Goal: Information Seeking & Learning: Learn about a topic

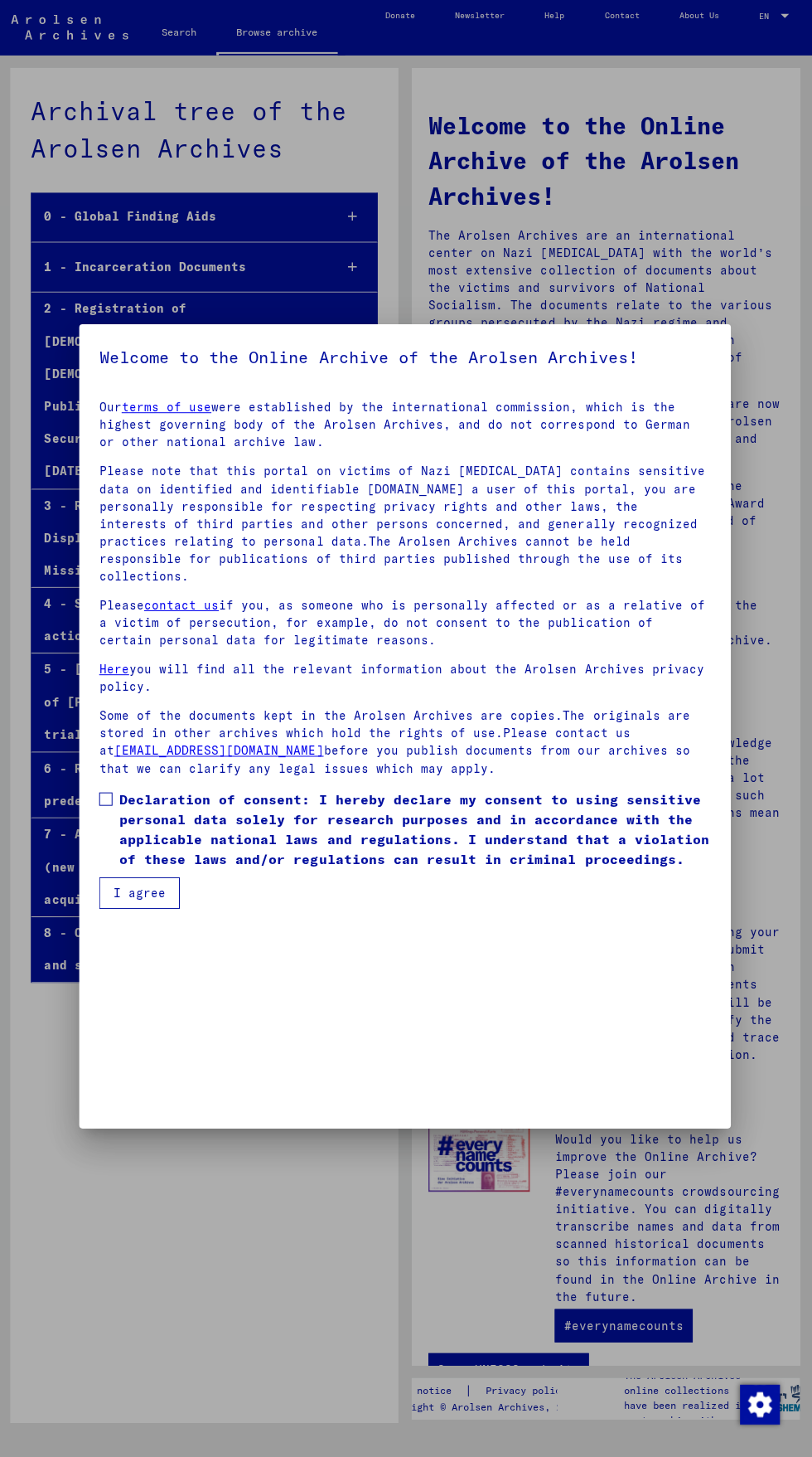
scroll to position [285, 0]
click at [108, 808] on span at bounding box center [107, 800] width 13 height 13
click at [132, 1128] on mat-dialog-container "Welcome to the Online Archive of the Arolsen Archives! Our terms of use were es…" at bounding box center [406, 728] width 650 height 801
click at [144, 911] on button "I agree" at bounding box center [141, 895] width 80 height 31
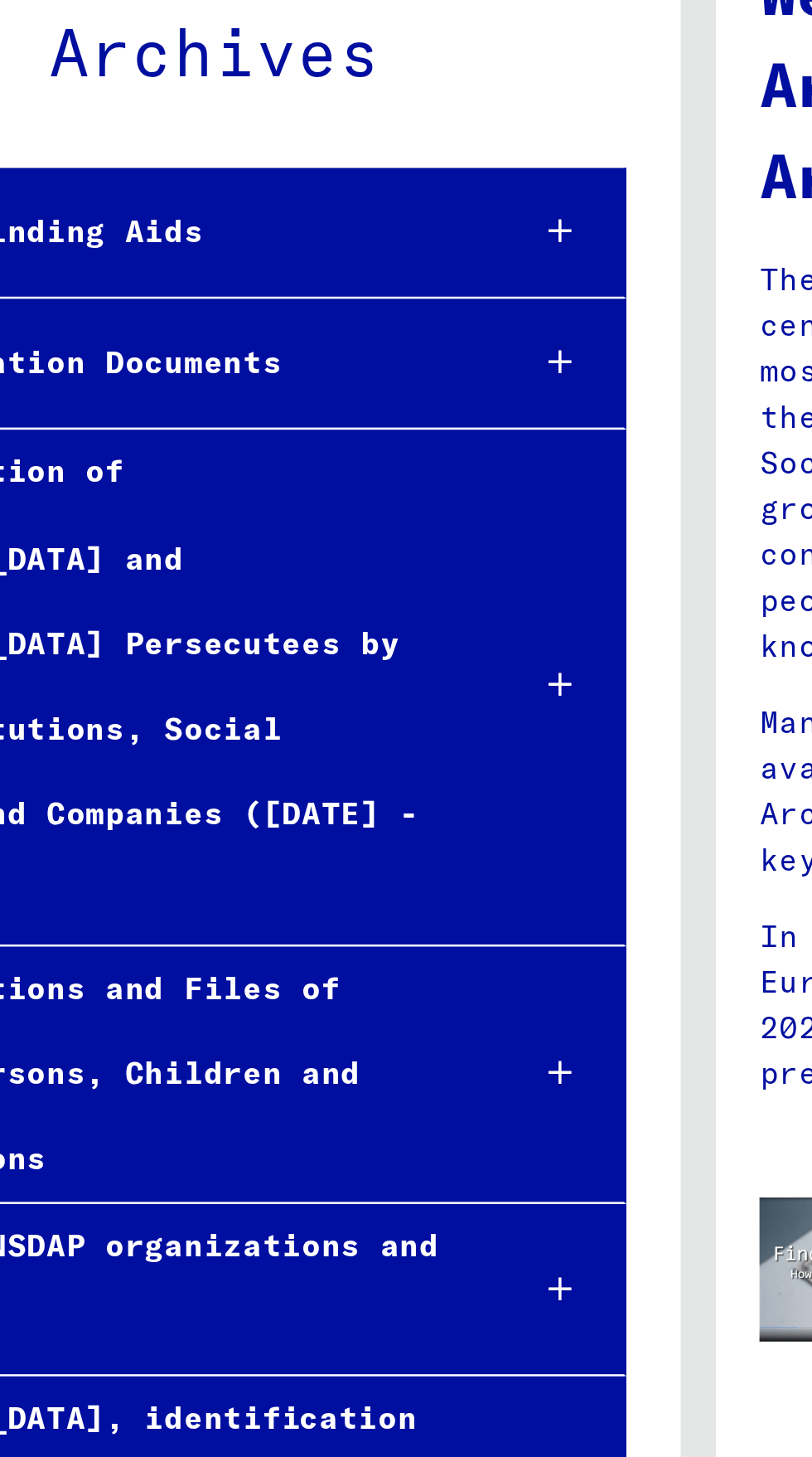
click at [368, 517] on div at bounding box center [355, 541] width 49 height 49
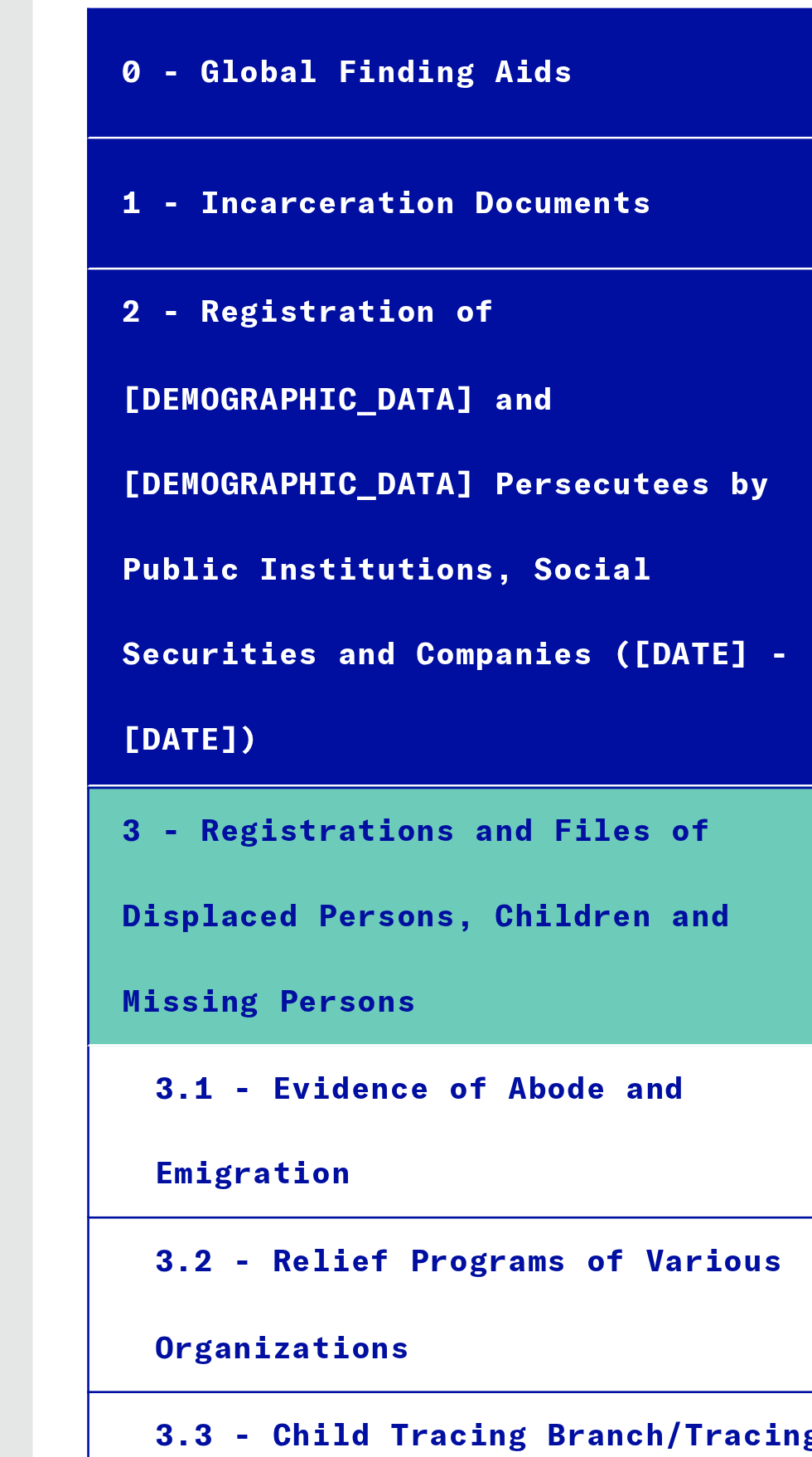
scroll to position [9, 0]
click at [213, 591] on div "3.1 - Evidence of Abode and Emigration" at bounding box center [184, 623] width 275 height 64
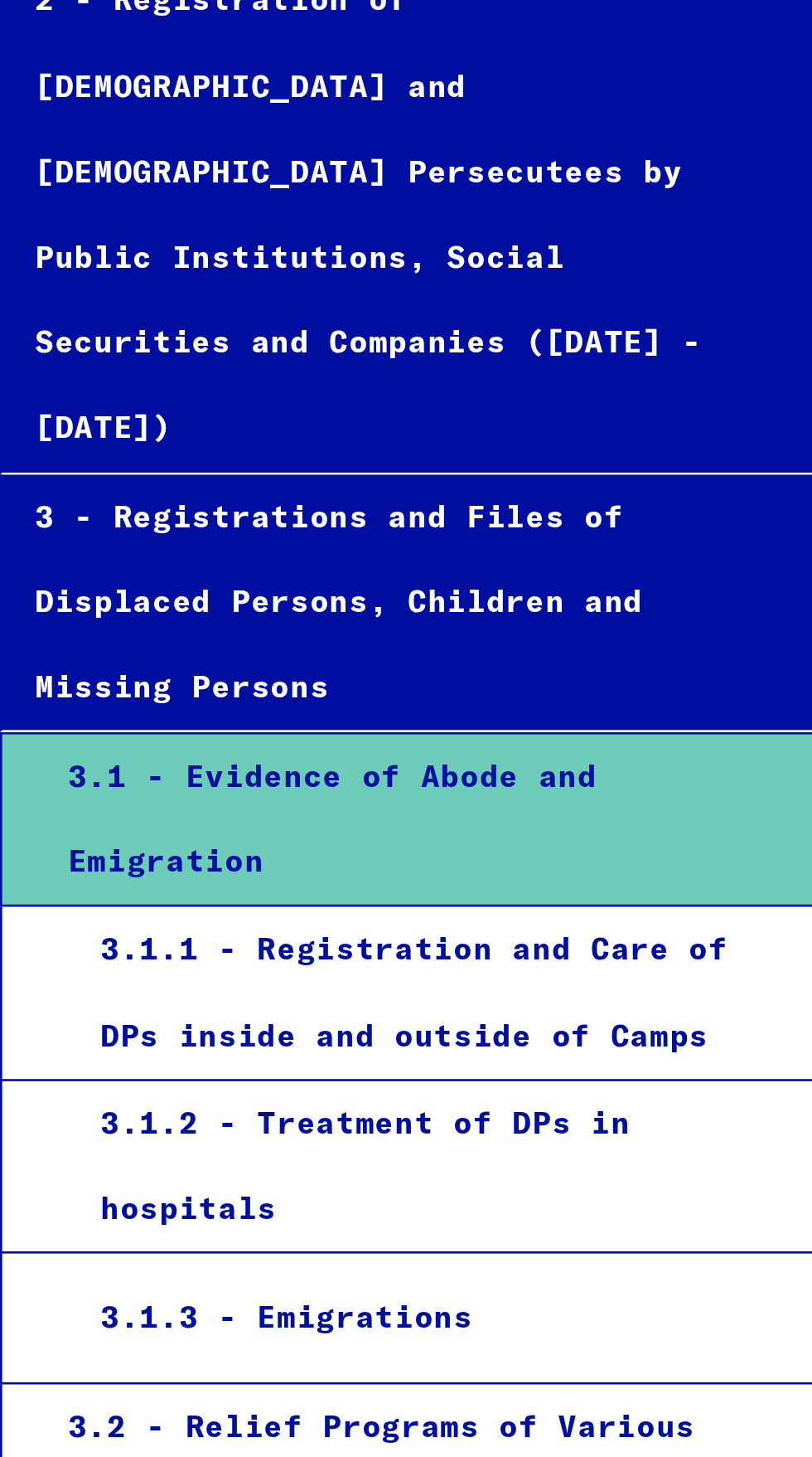
click at [253, 657] on div "3.1.1 - Registration and Care of DPs inside and outside of Camps" at bounding box center [192, 689] width 265 height 64
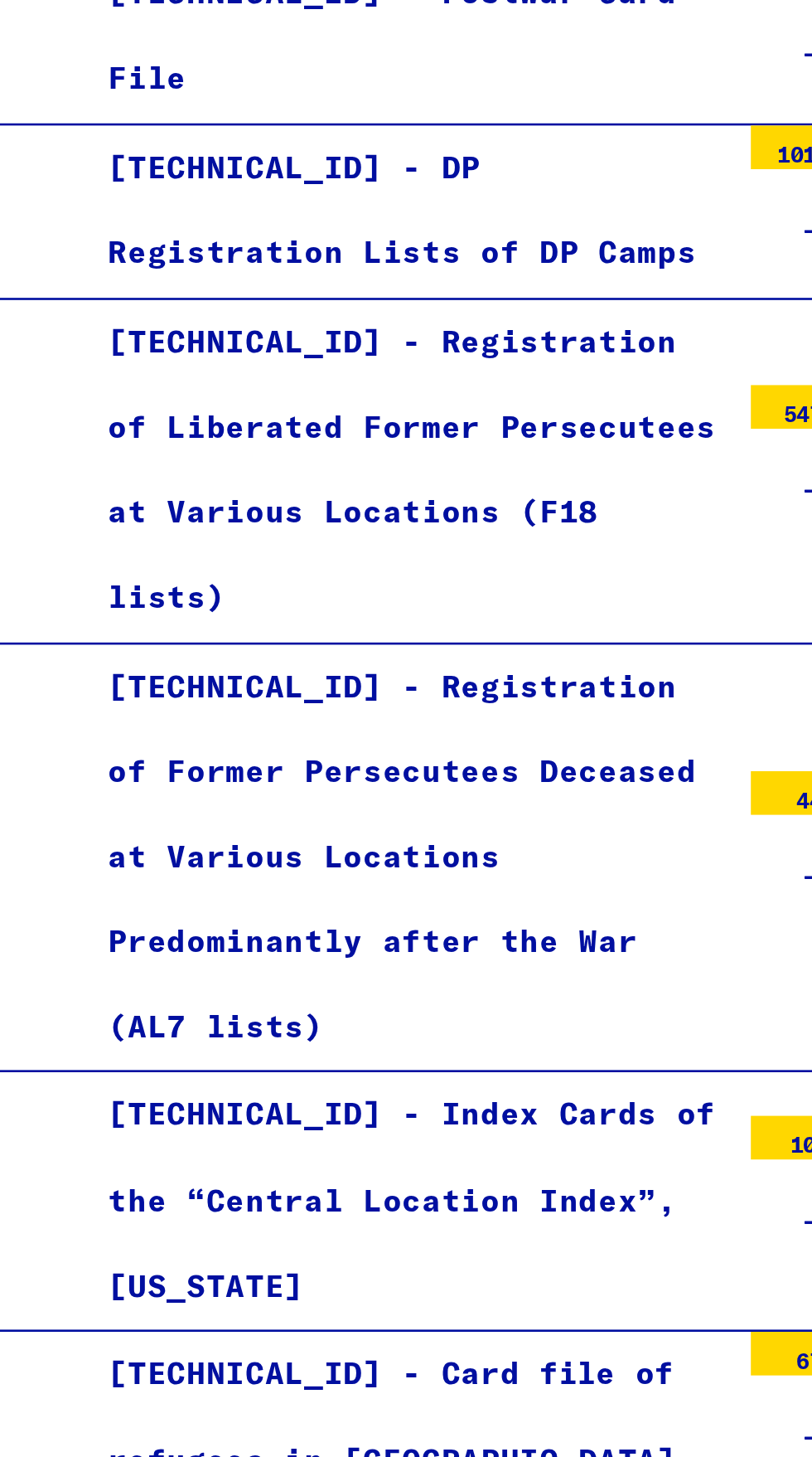
scroll to position [160, 0]
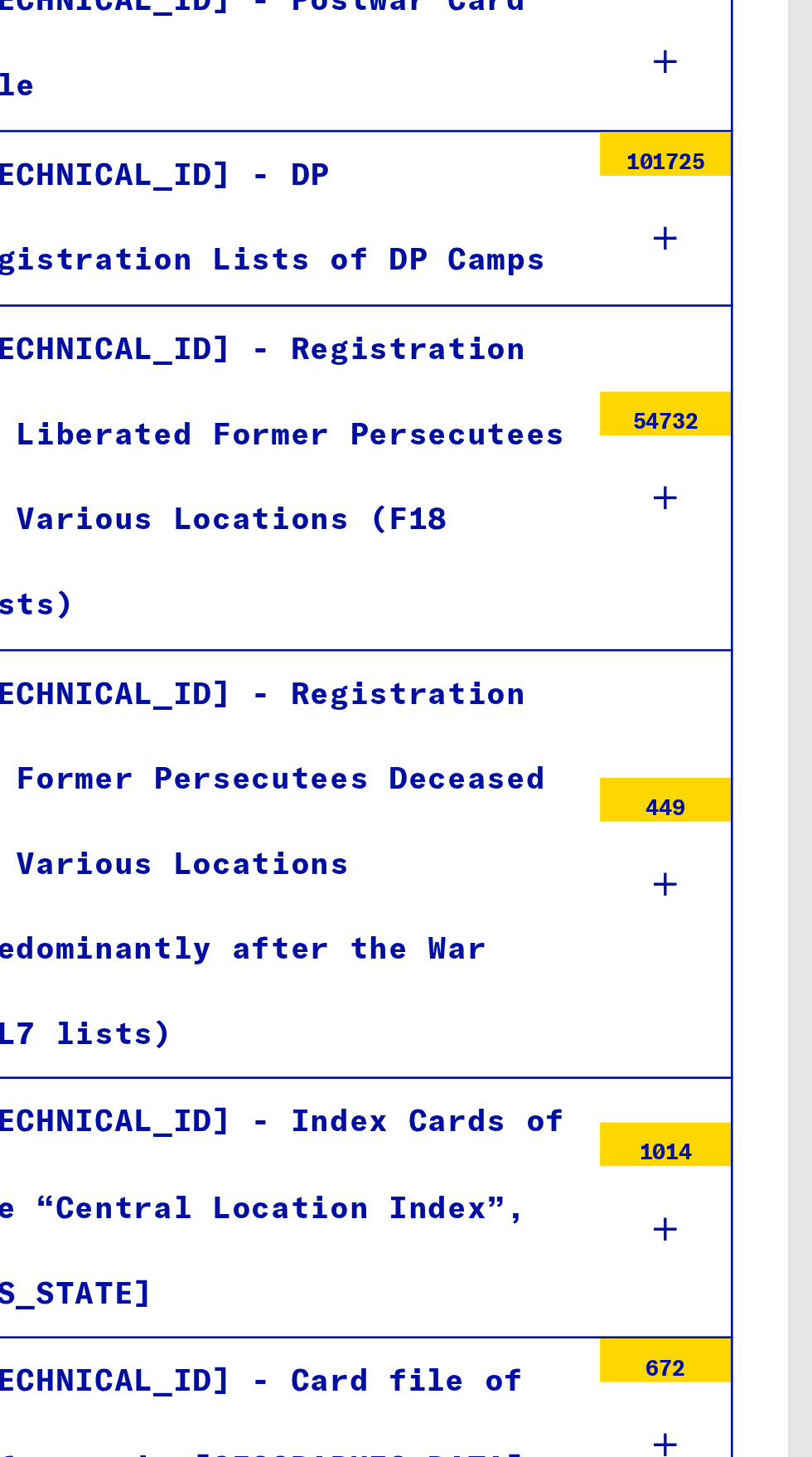
click at [357, 1221] on icon at bounding box center [354, 1226] width 9 height 11
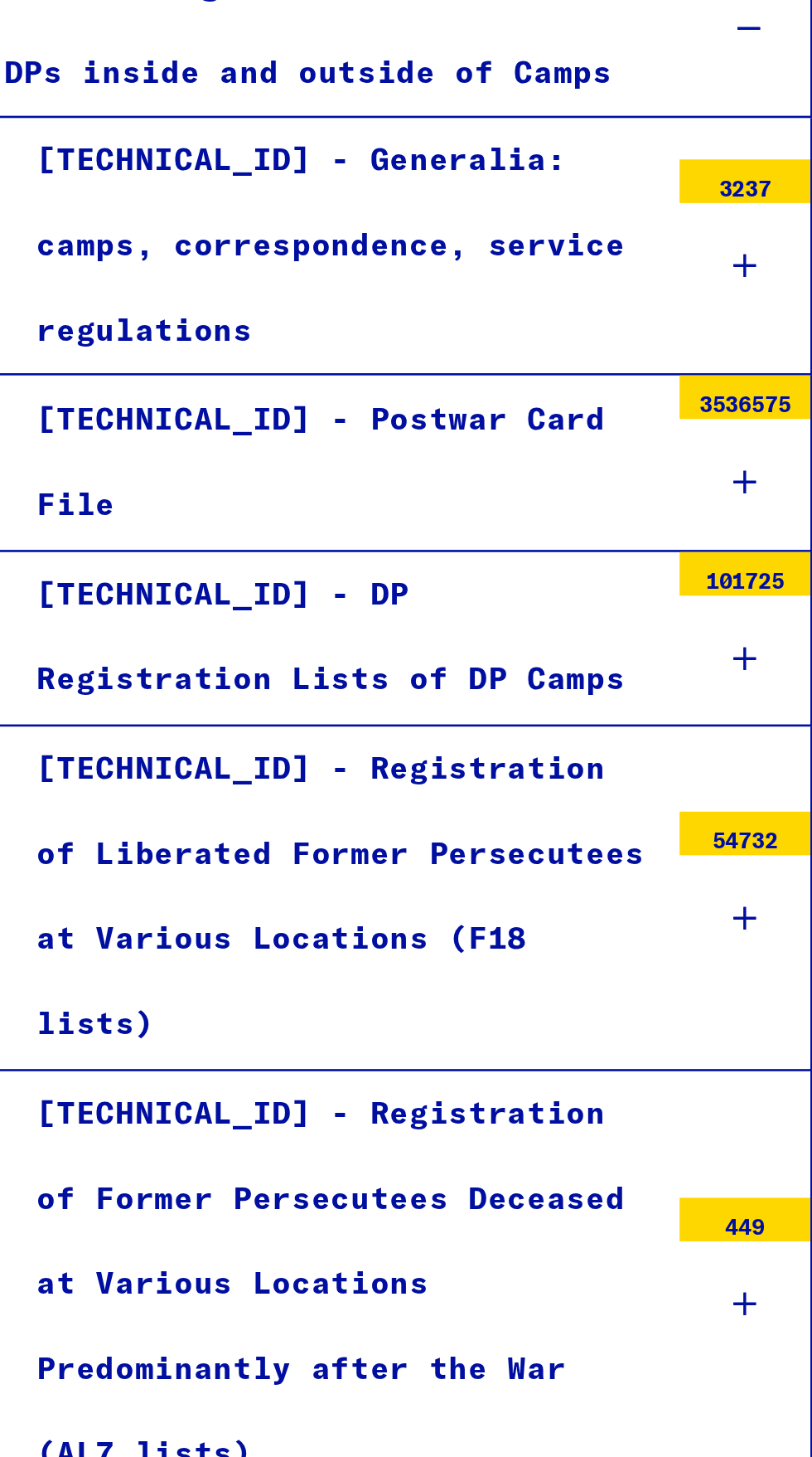
scroll to position [0, 0]
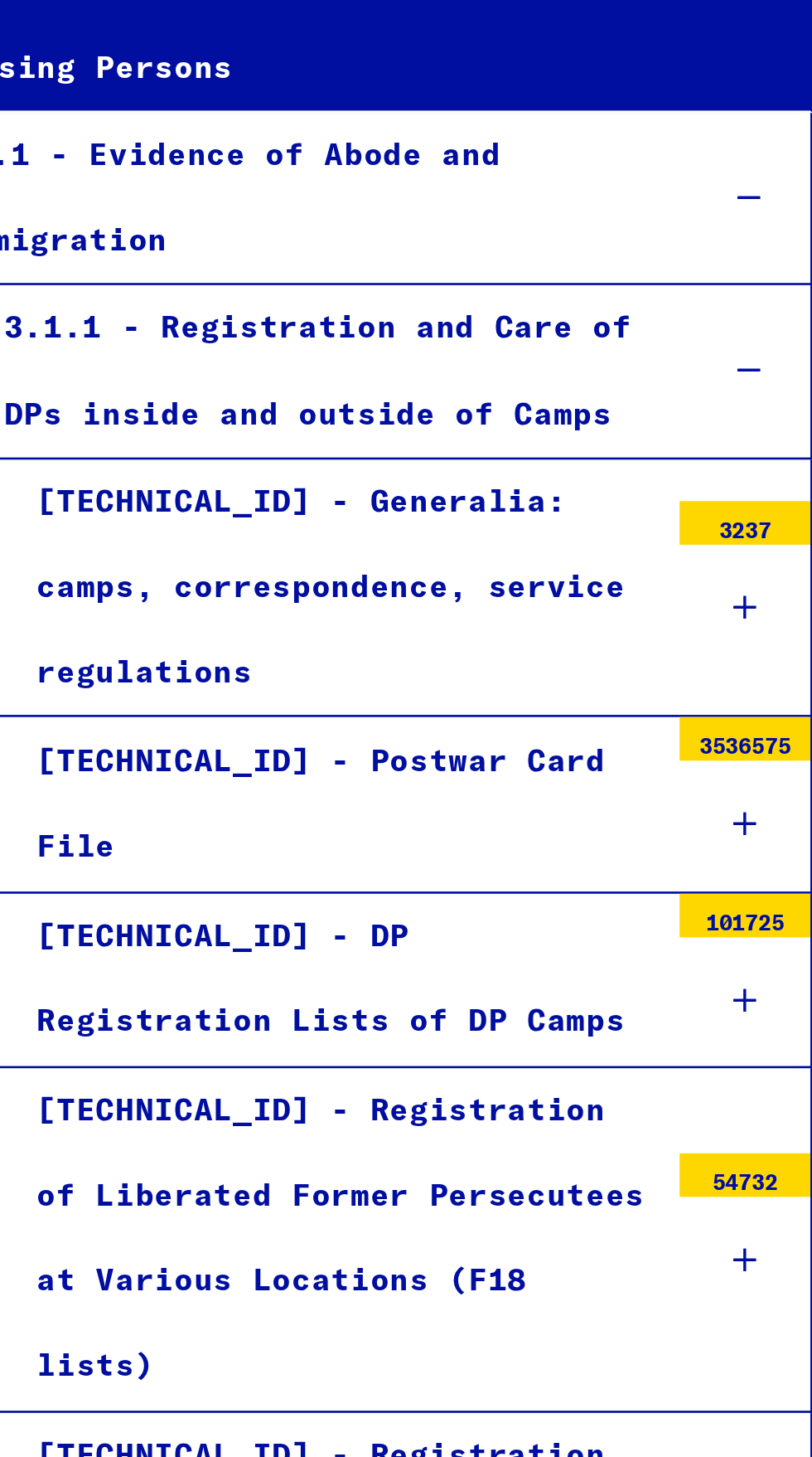
click at [269, 887] on div "[TECHNICAL_ID] - DP Registration Lists of DP Camps" at bounding box center [195, 919] width 248 height 64
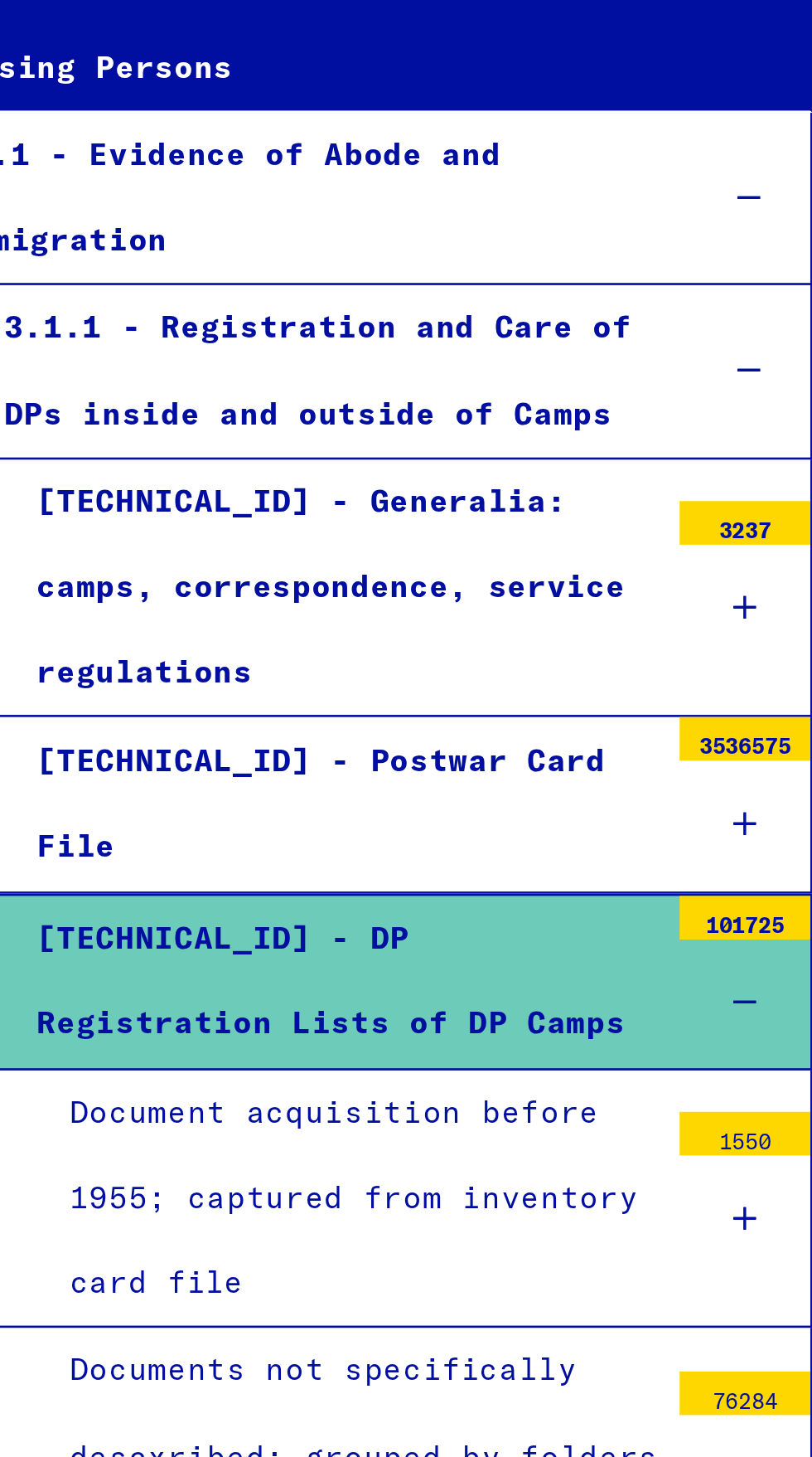
click at [284, 888] on div "[TECHNICAL_ID] - DP Registration Lists of DP Camps" at bounding box center [195, 920] width 248 height 64
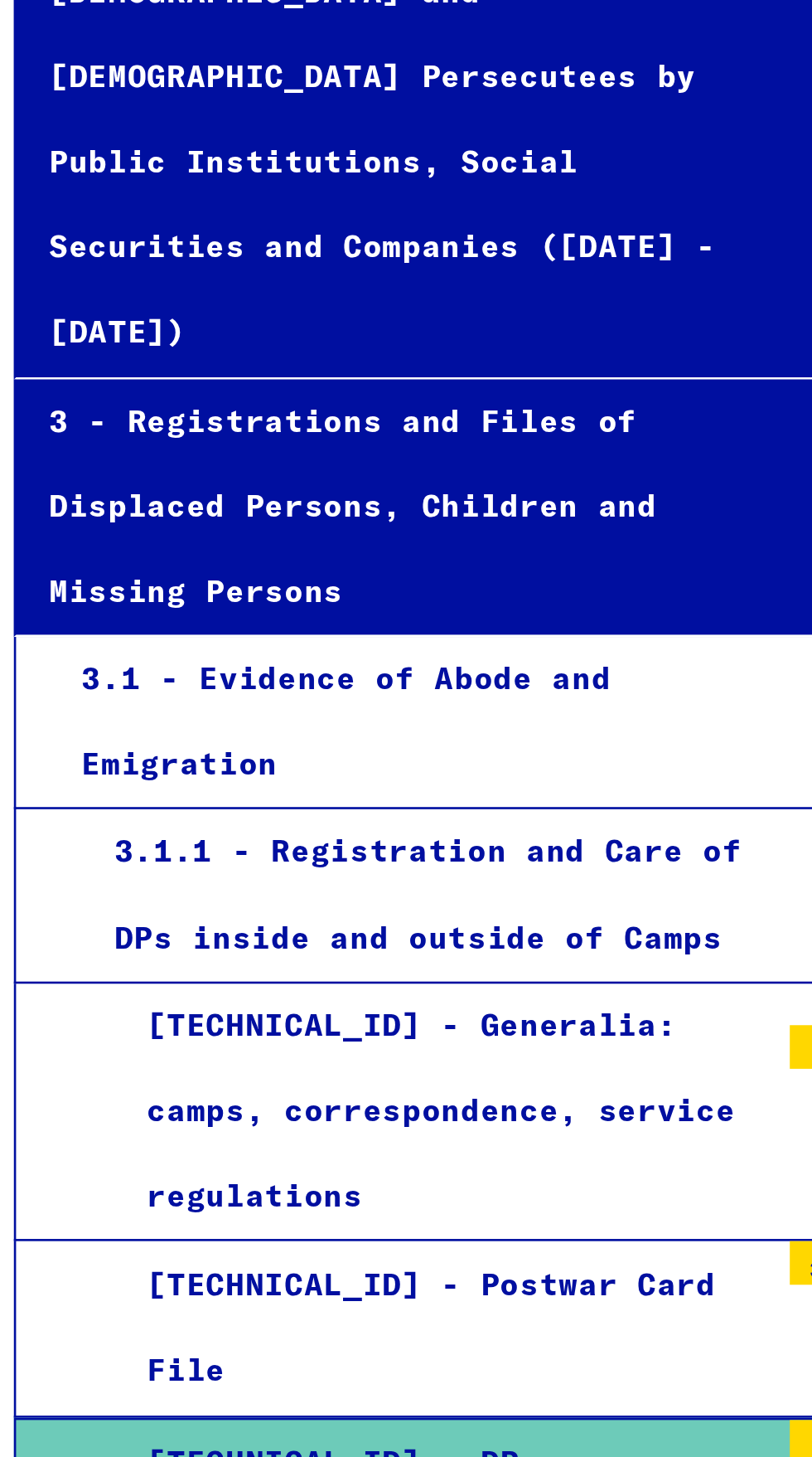
scroll to position [19, 0]
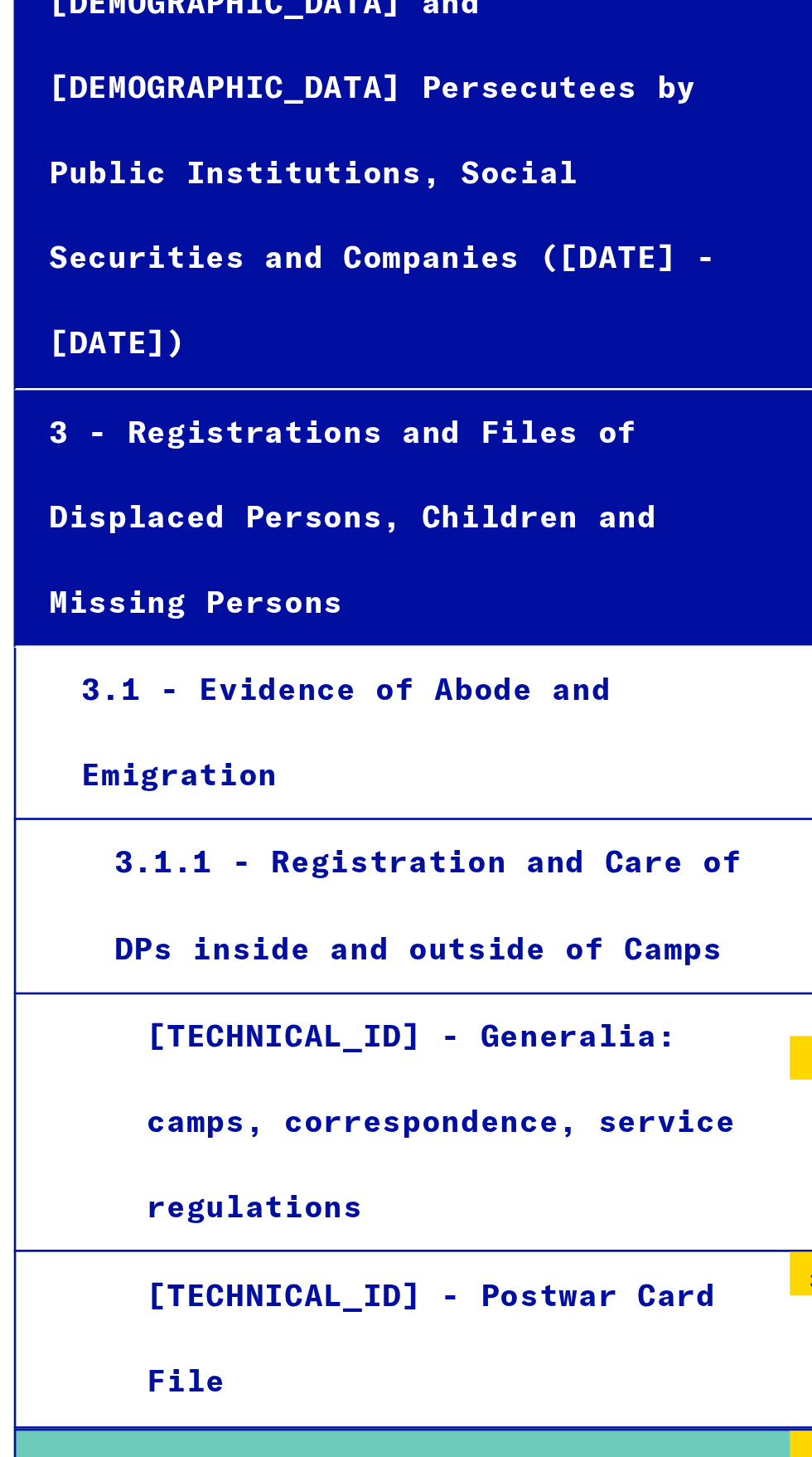
click at [275, 703] on div "[TECHNICAL_ID] - Generalia: camps, correspondence, service regulations" at bounding box center [195, 752] width 248 height 98
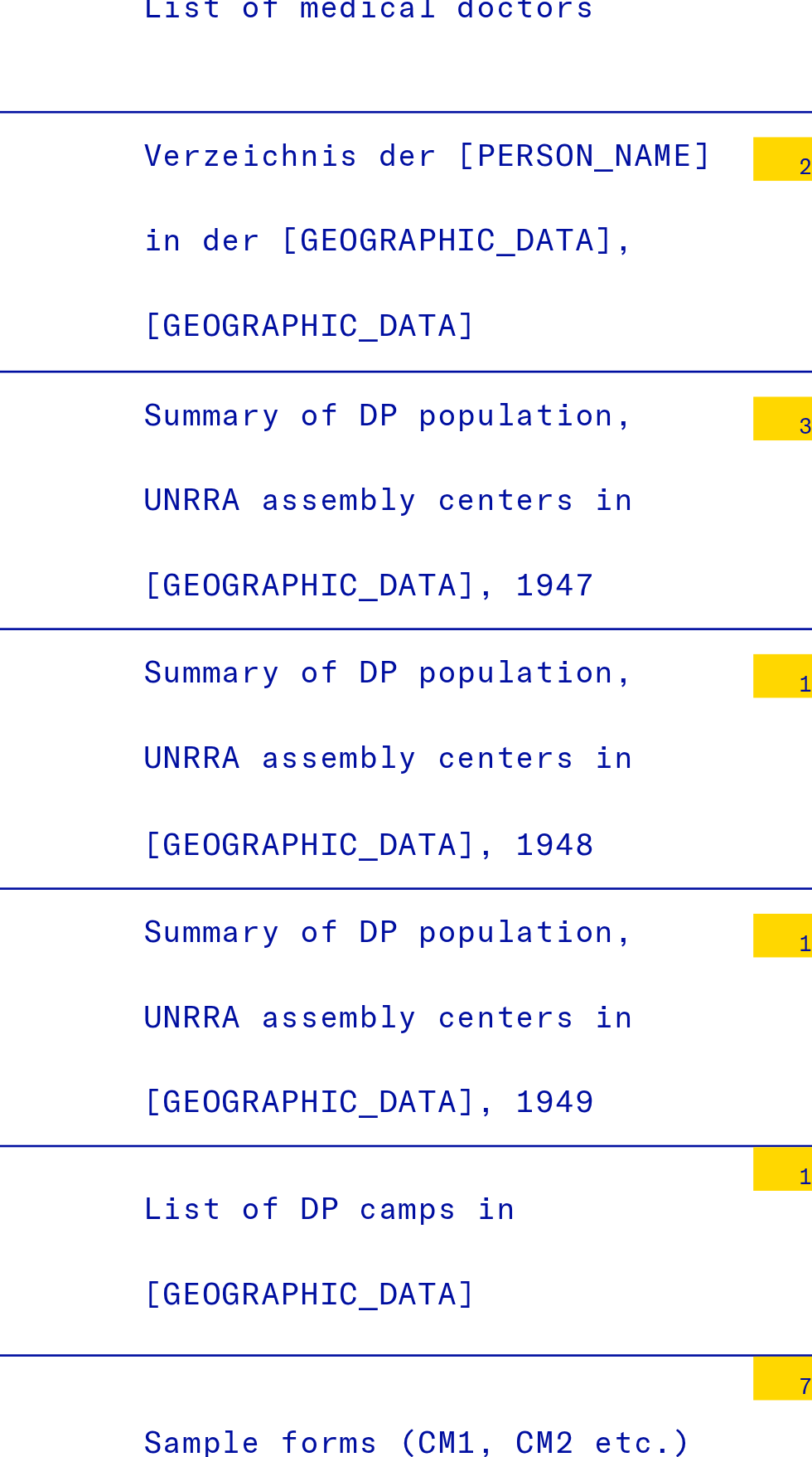
scroll to position [1055, 0]
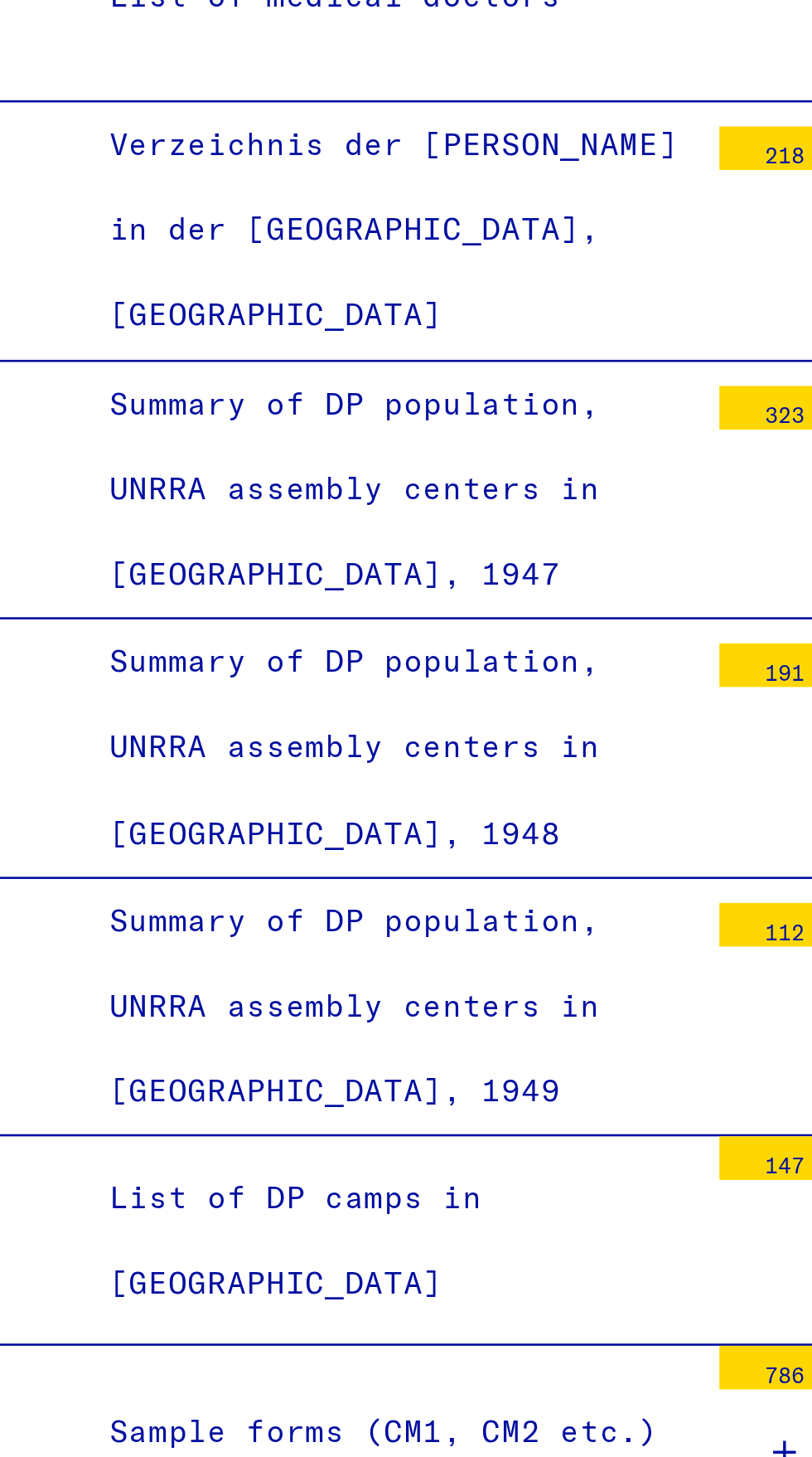
click at [254, 853] on div "Sample forms (CM1, CM2 etc.)" at bounding box center [201, 869] width 236 height 32
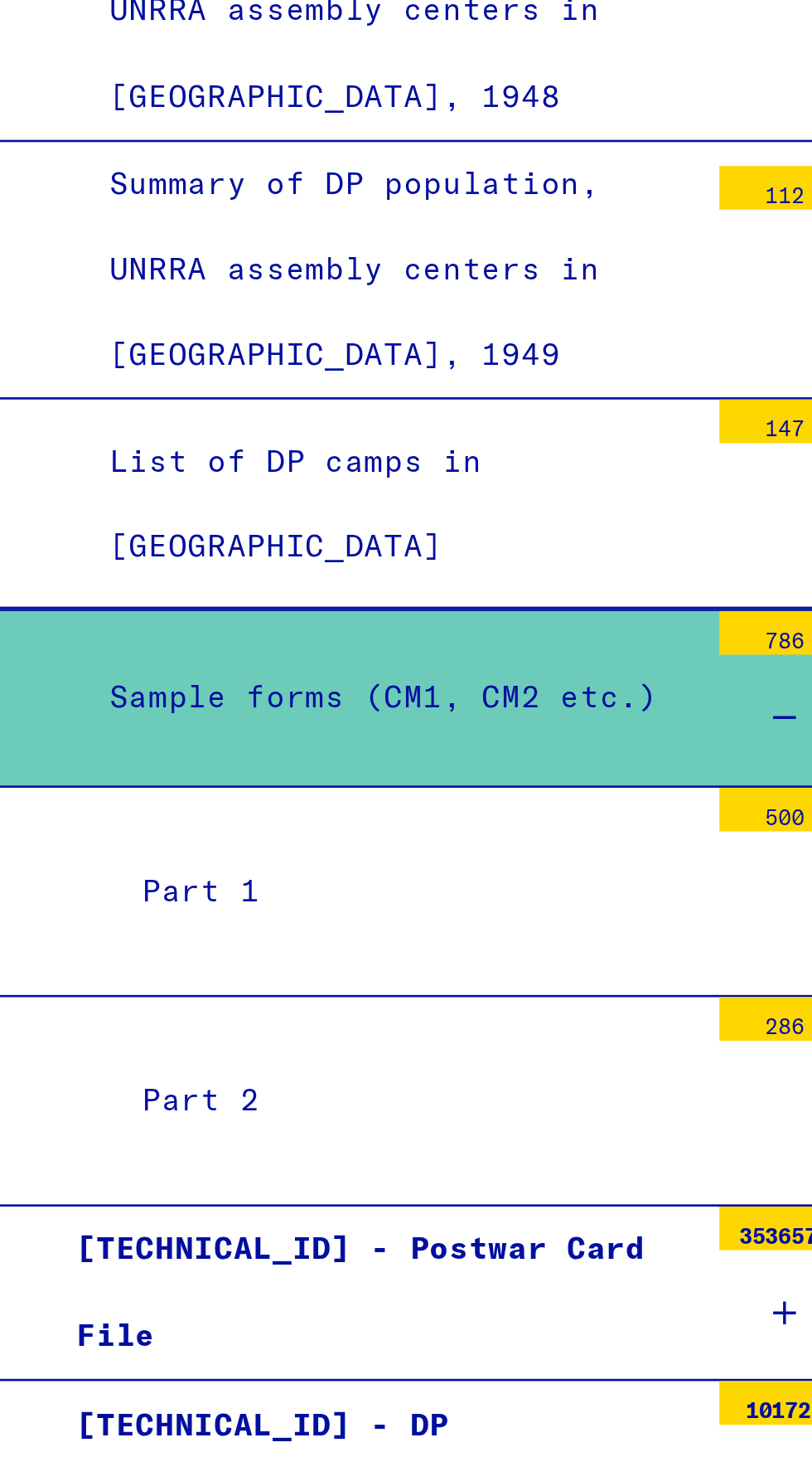
scroll to position [1339, 0]
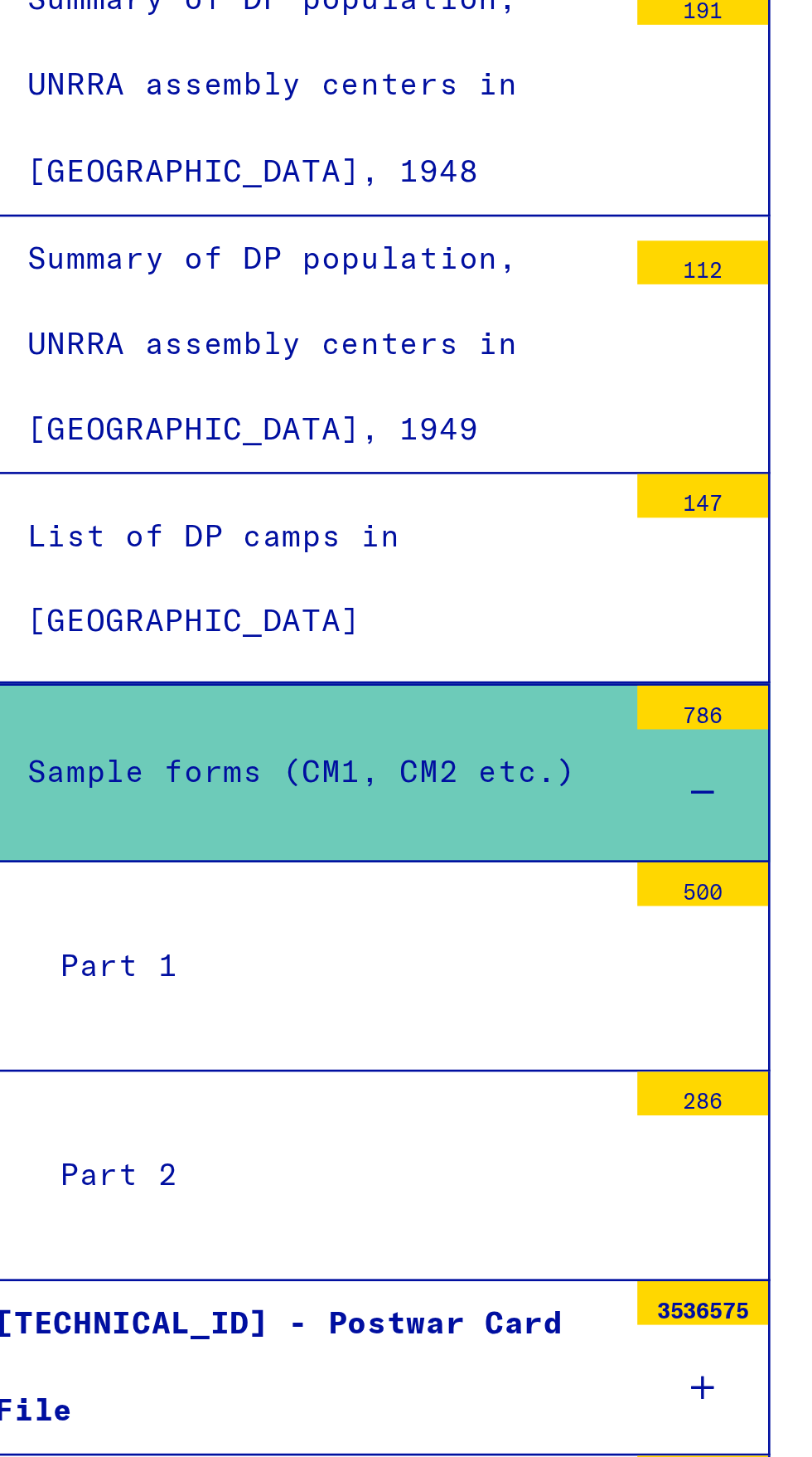
click at [240, 723] on div "Part 2" at bounding box center [207, 739] width 224 height 32
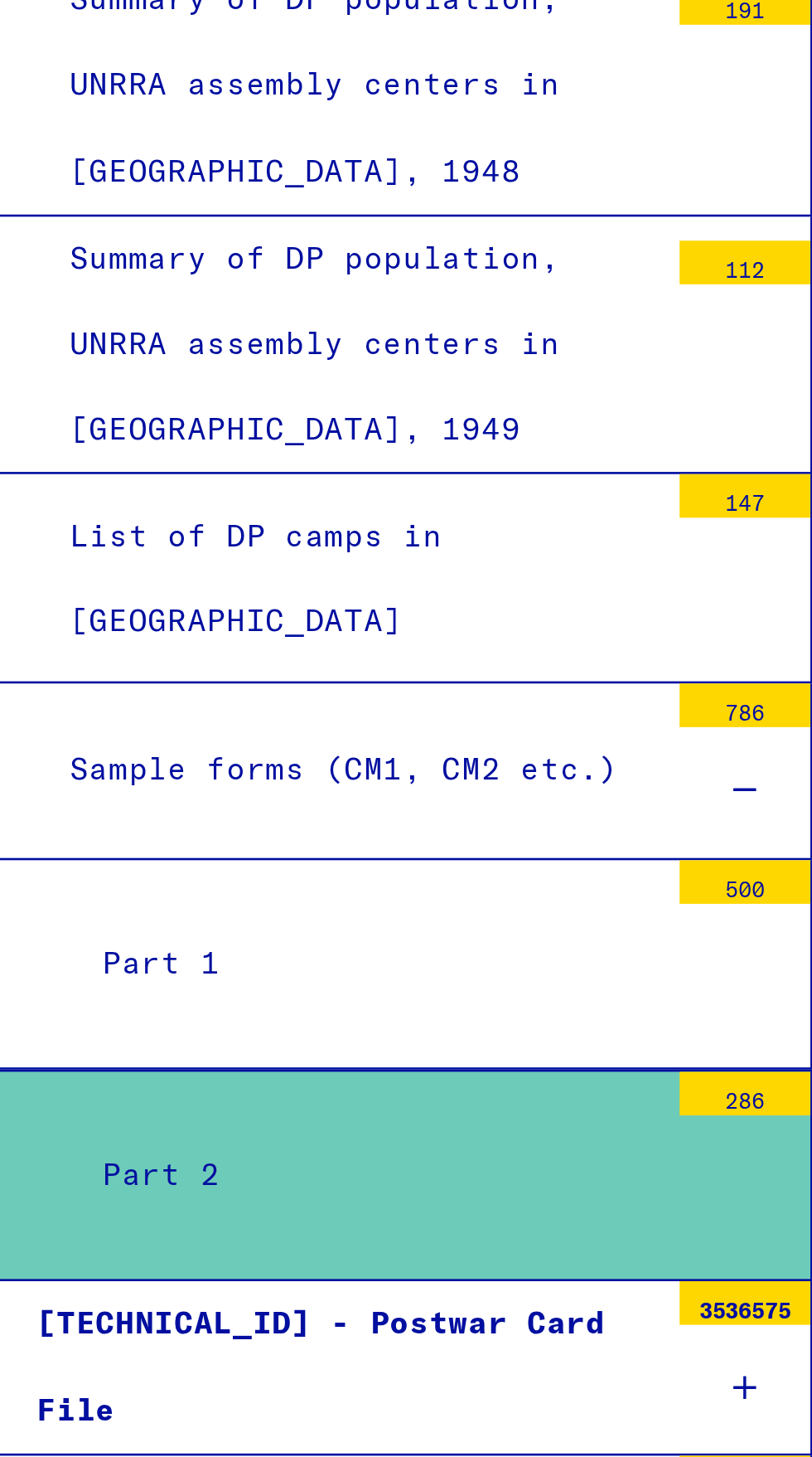
click at [135, 723] on div "Part 2" at bounding box center [207, 739] width 224 height 32
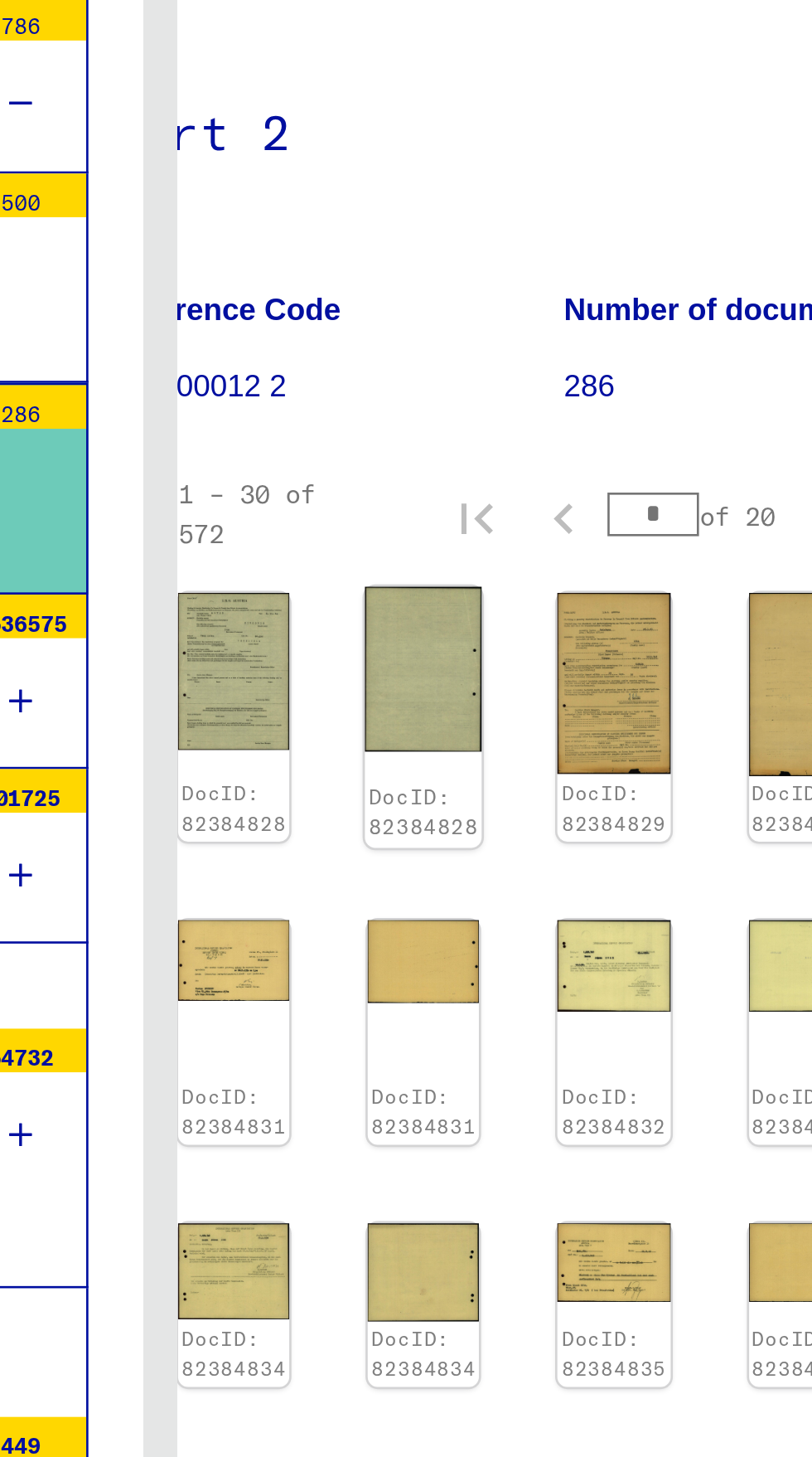
click at [501, 488] on link "DocID: 82384828" at bounding box center [507, 498] width 42 height 22
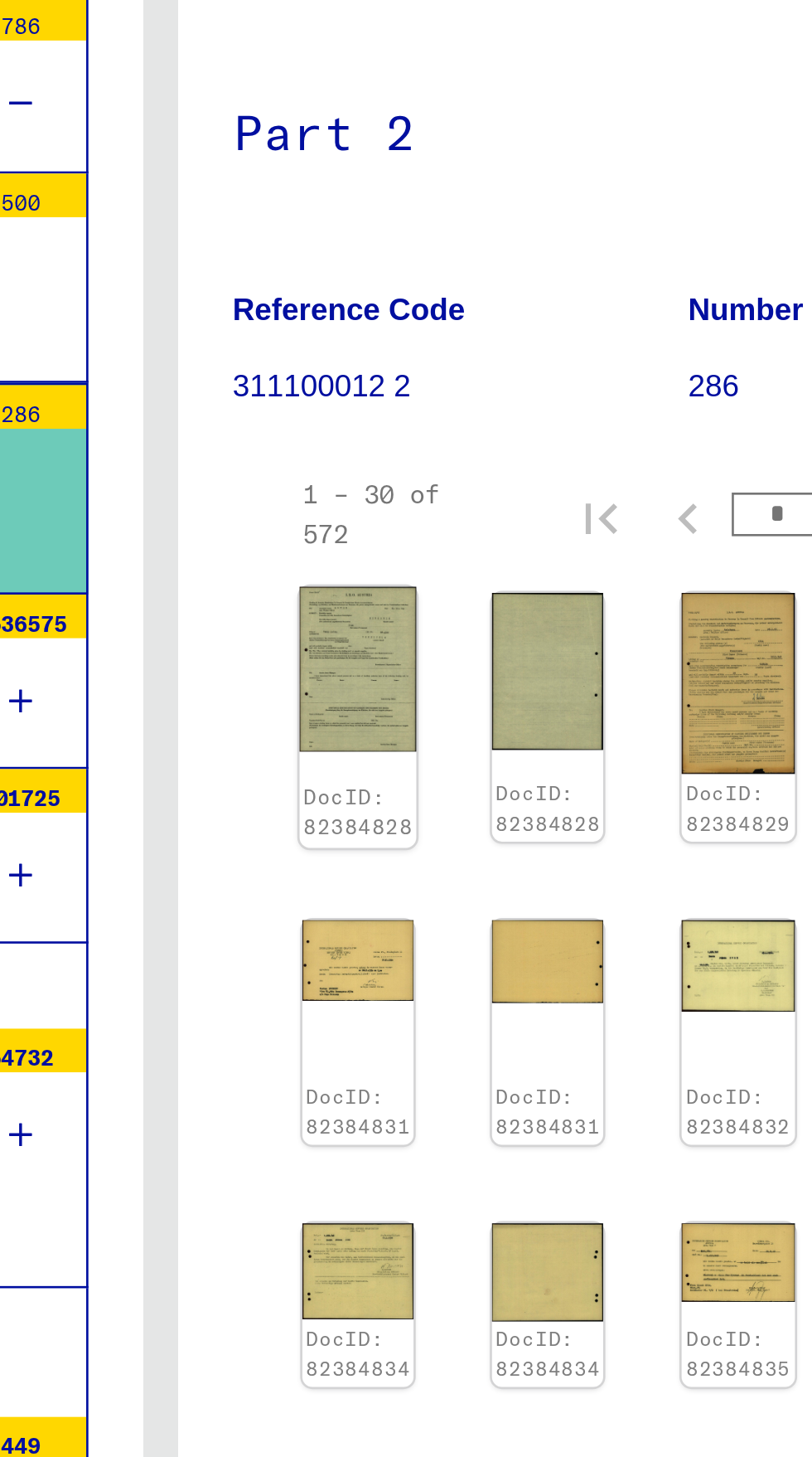
click at [489, 487] on div "DocID: 82384828" at bounding box center [481, 498] width 42 height 24
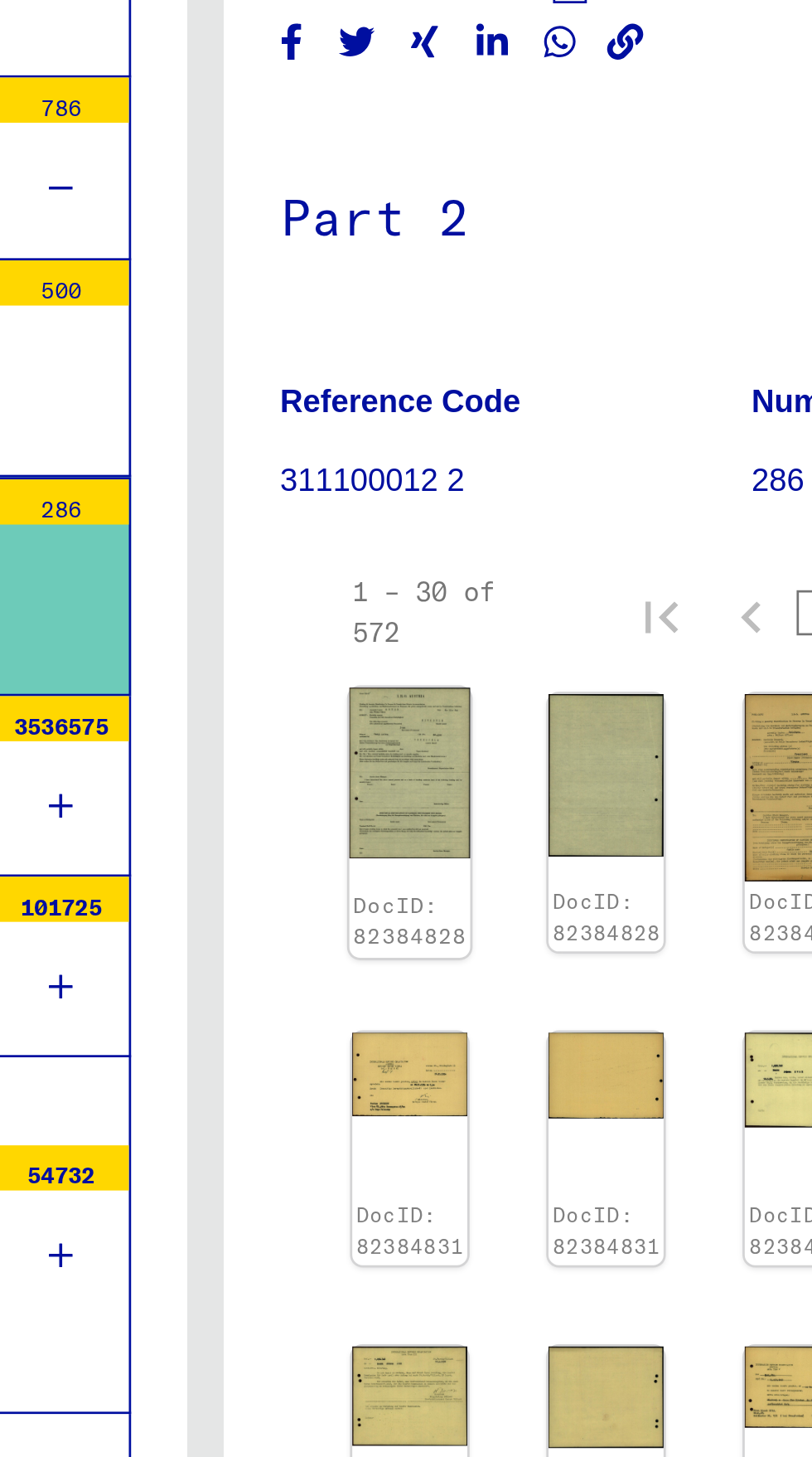
scroll to position [0, 47]
